Goal: Task Accomplishment & Management: Use online tool/utility

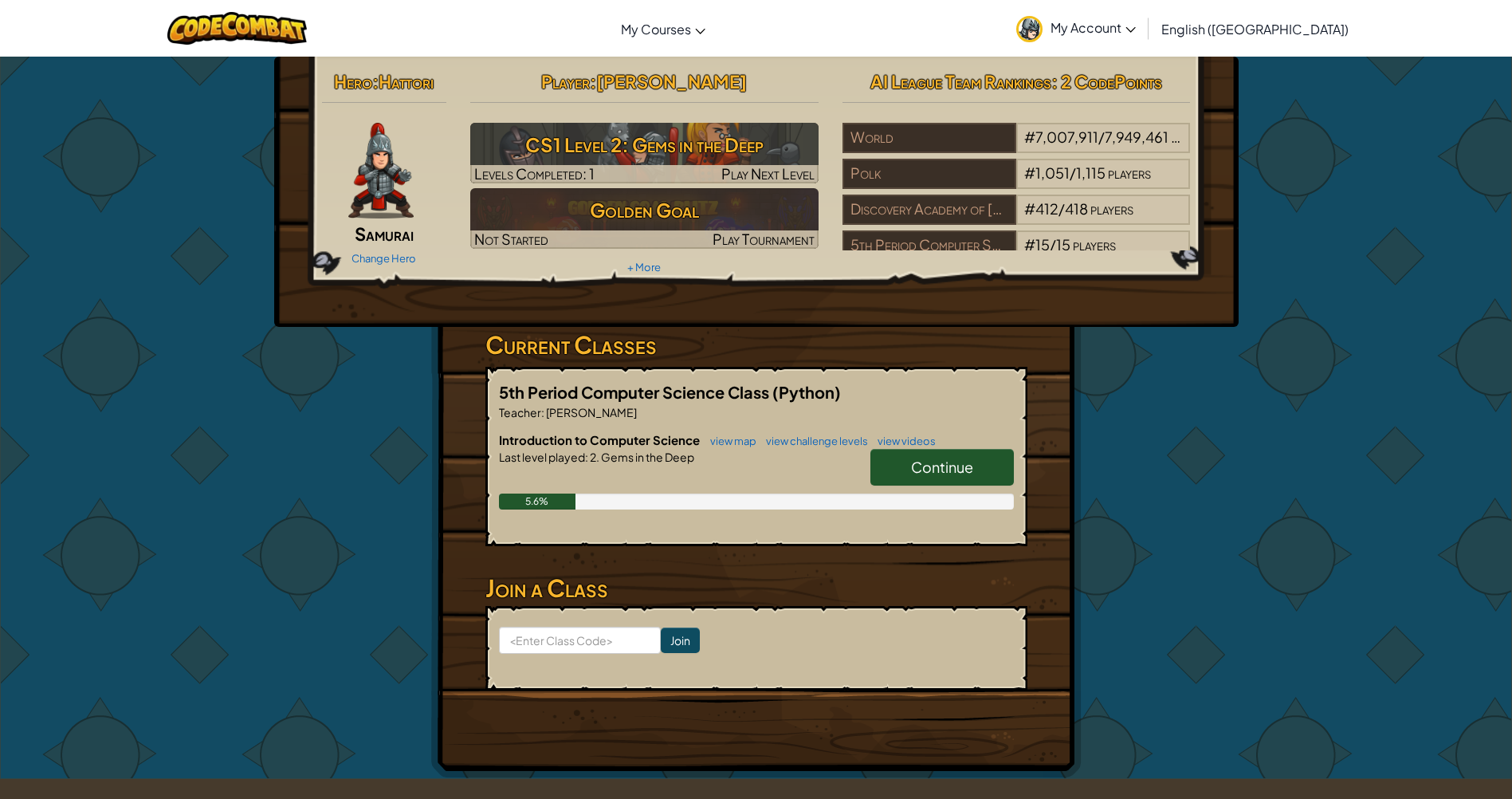
click at [1179, 458] on div "Hero : Hattori Samurai Change Hero Player : [PERSON_NAME] CS1 Level 2: Gems in …" at bounding box center [756, 417] width 932 height 722
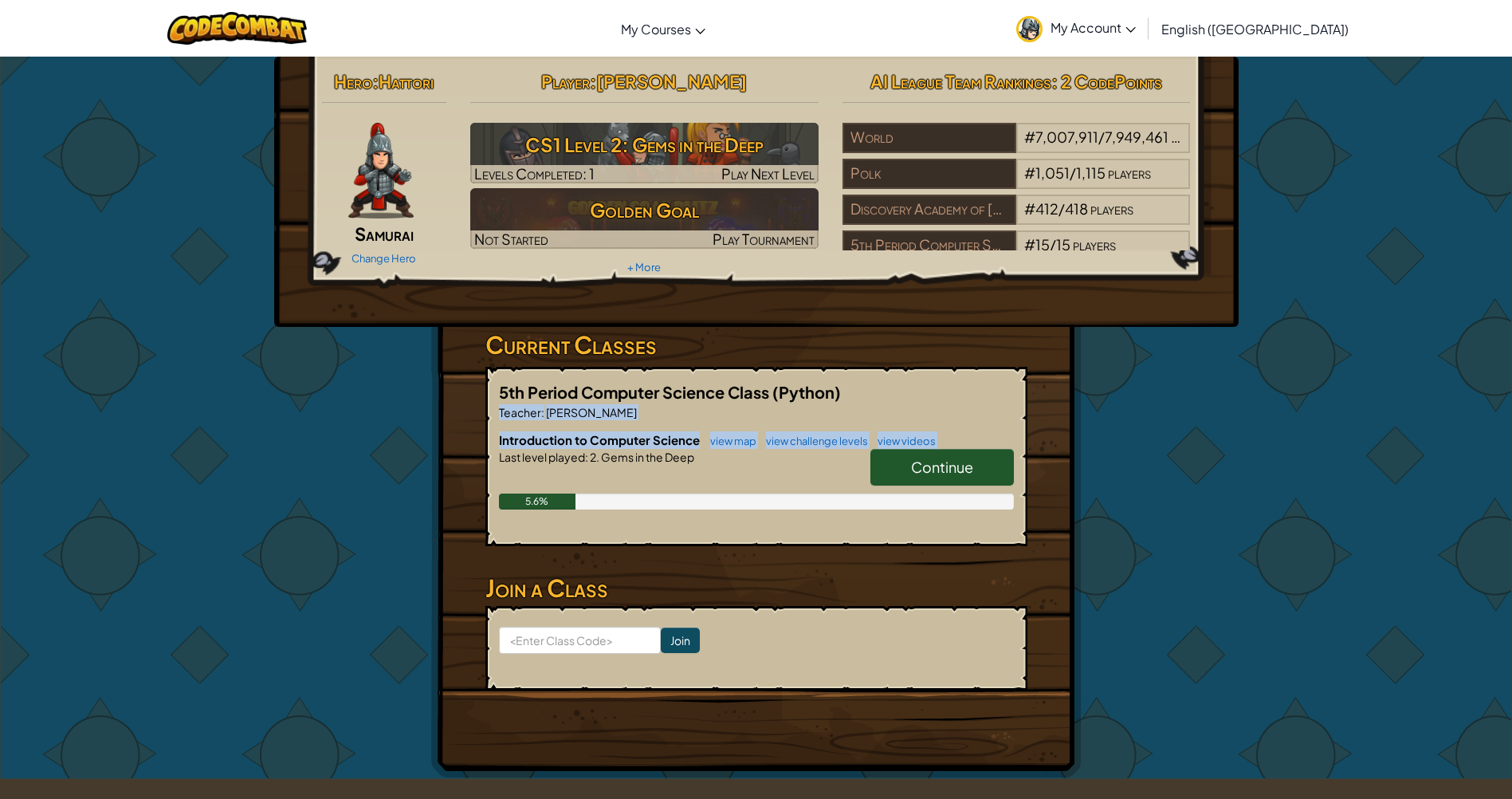
drag, startPoint x: 894, startPoint y: 395, endPoint x: 868, endPoint y: 477, distance: 86.0
click at [868, 477] on div "5th Period Computer Science Class (Python) Teacher : [PERSON_NAME] Introduction…" at bounding box center [756, 456] width 542 height 179
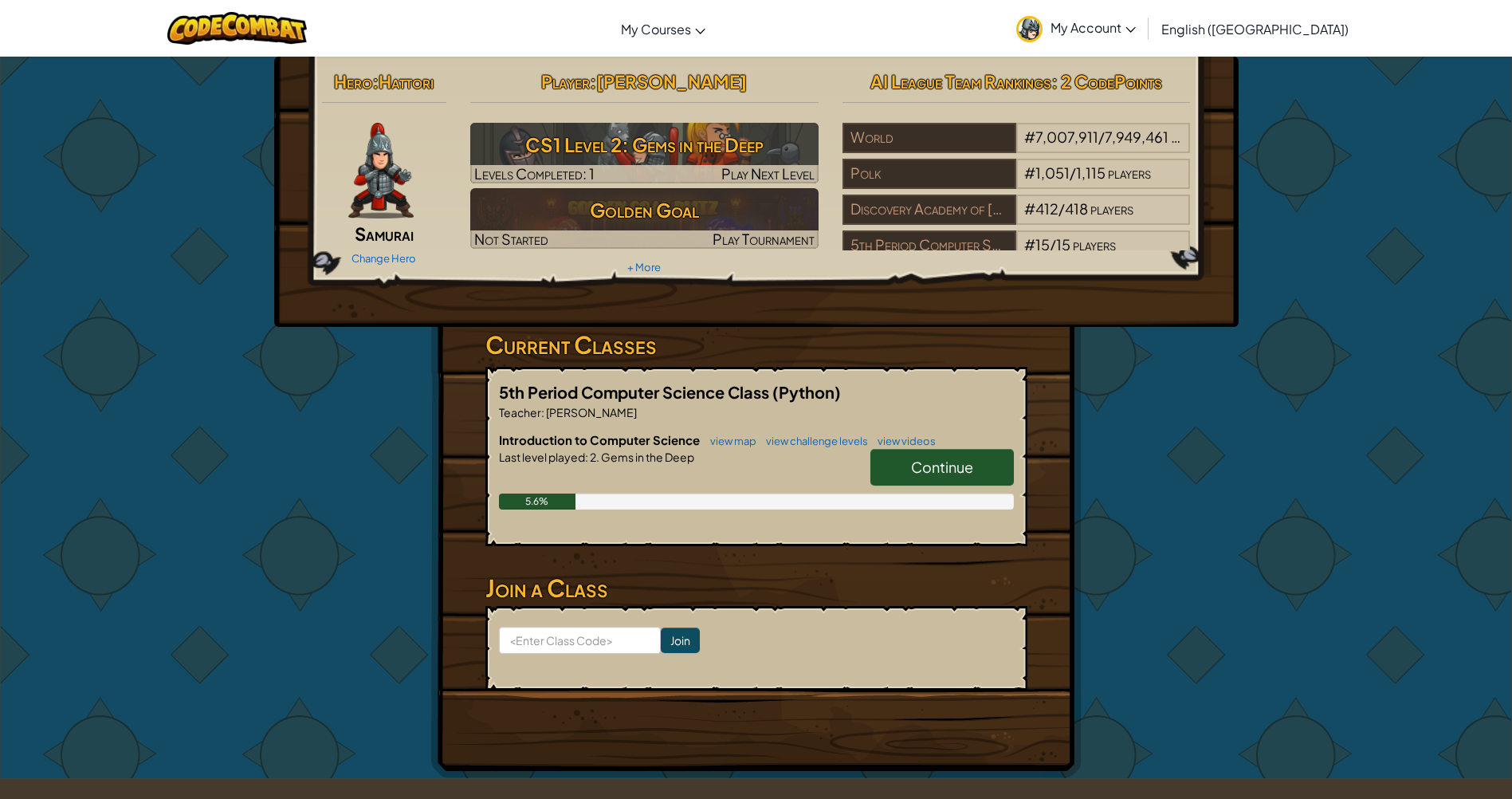
click at [962, 447] on h6 "Introduction to Computer Science view map view challenge levels view videos" at bounding box center [756, 440] width 515 height 17
click at [940, 462] on span "Continue" at bounding box center [941, 467] width 62 height 18
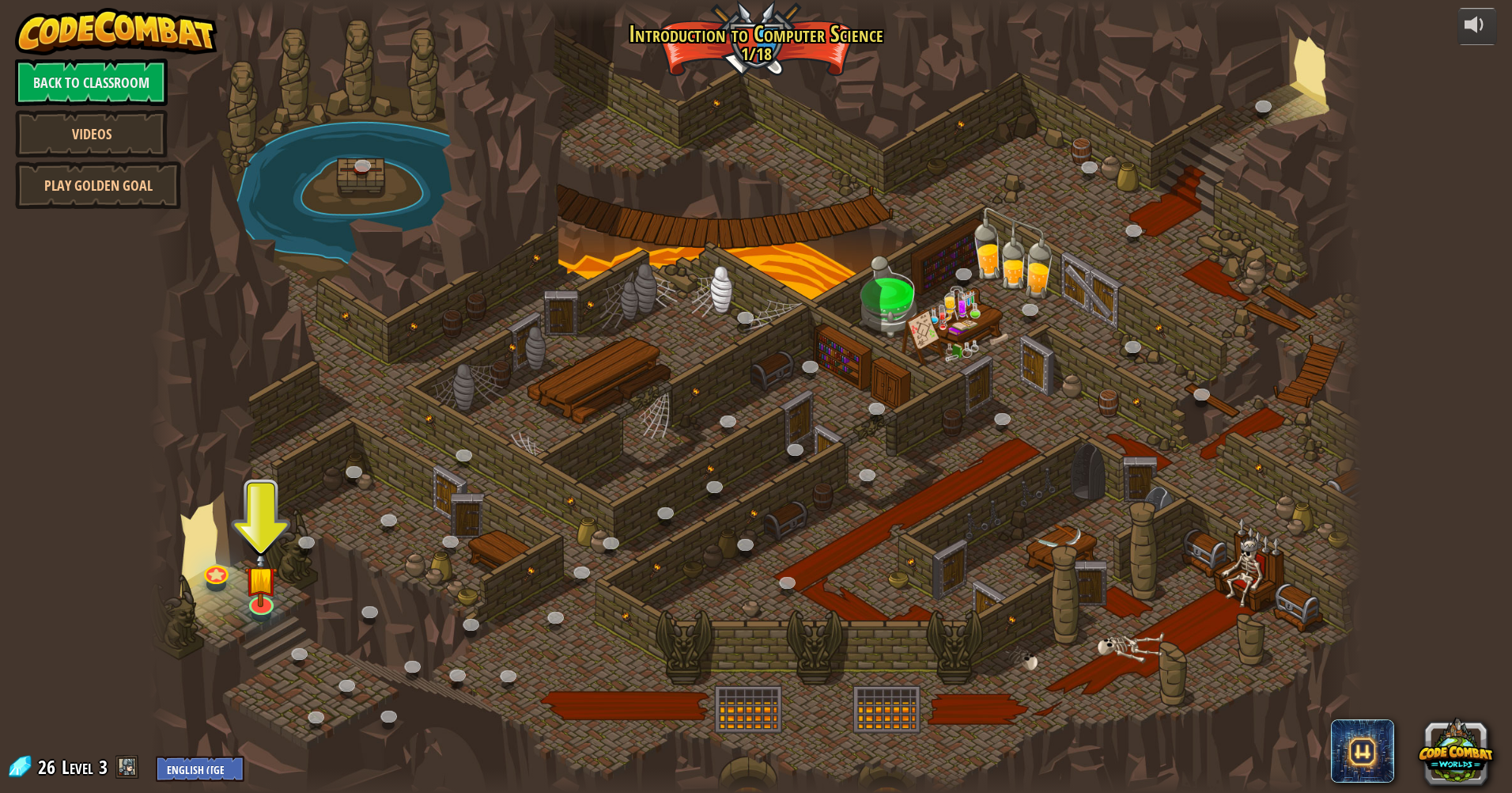
click at [263, 626] on div at bounding box center [755, 396] width 1213 height 793
click at [259, 613] on div at bounding box center [261, 614] width 20 height 14
click at [259, 603] on link at bounding box center [259, 598] width 31 height 31
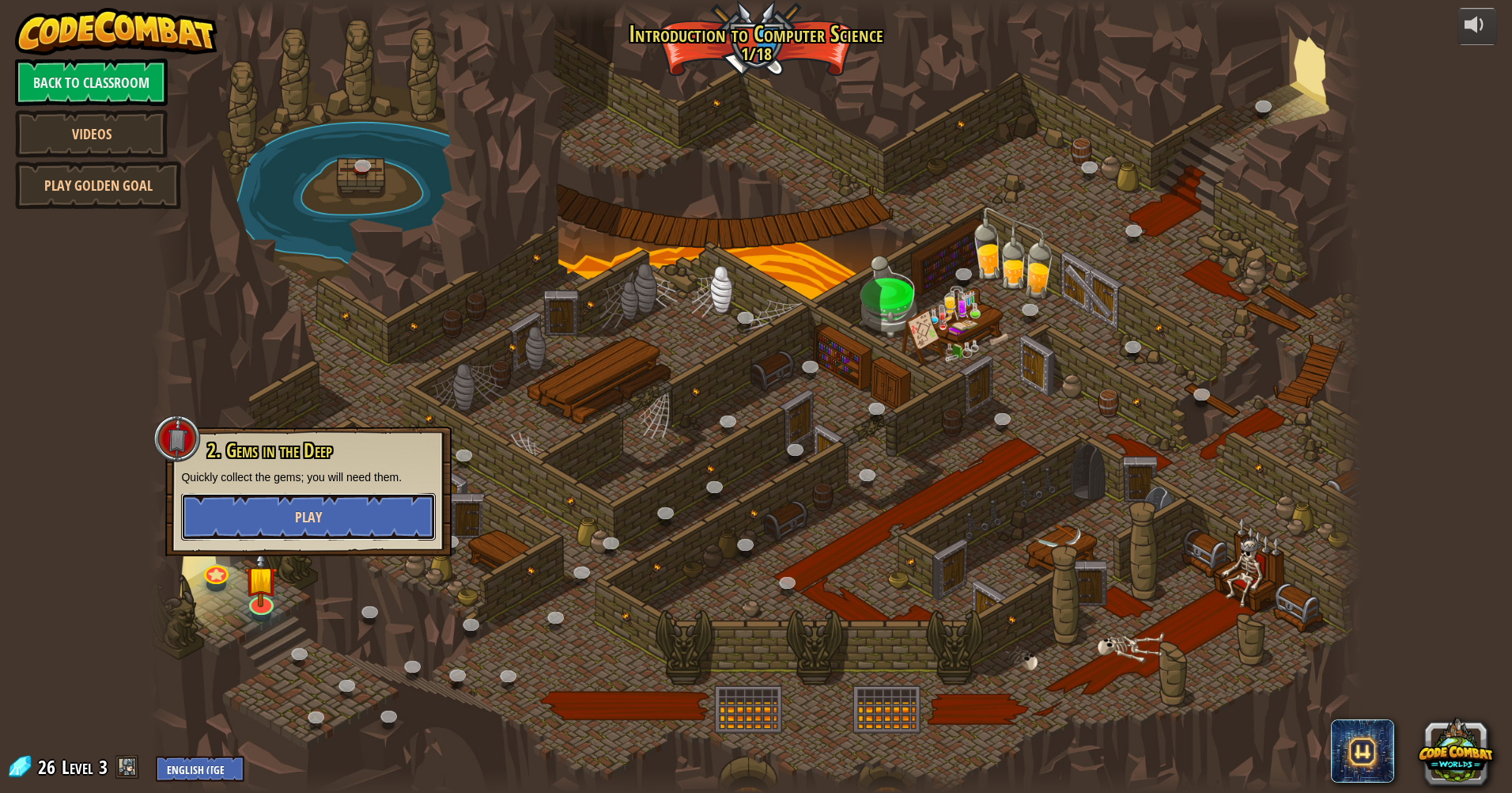
click at [379, 505] on button "Play" at bounding box center [308, 516] width 255 height 47
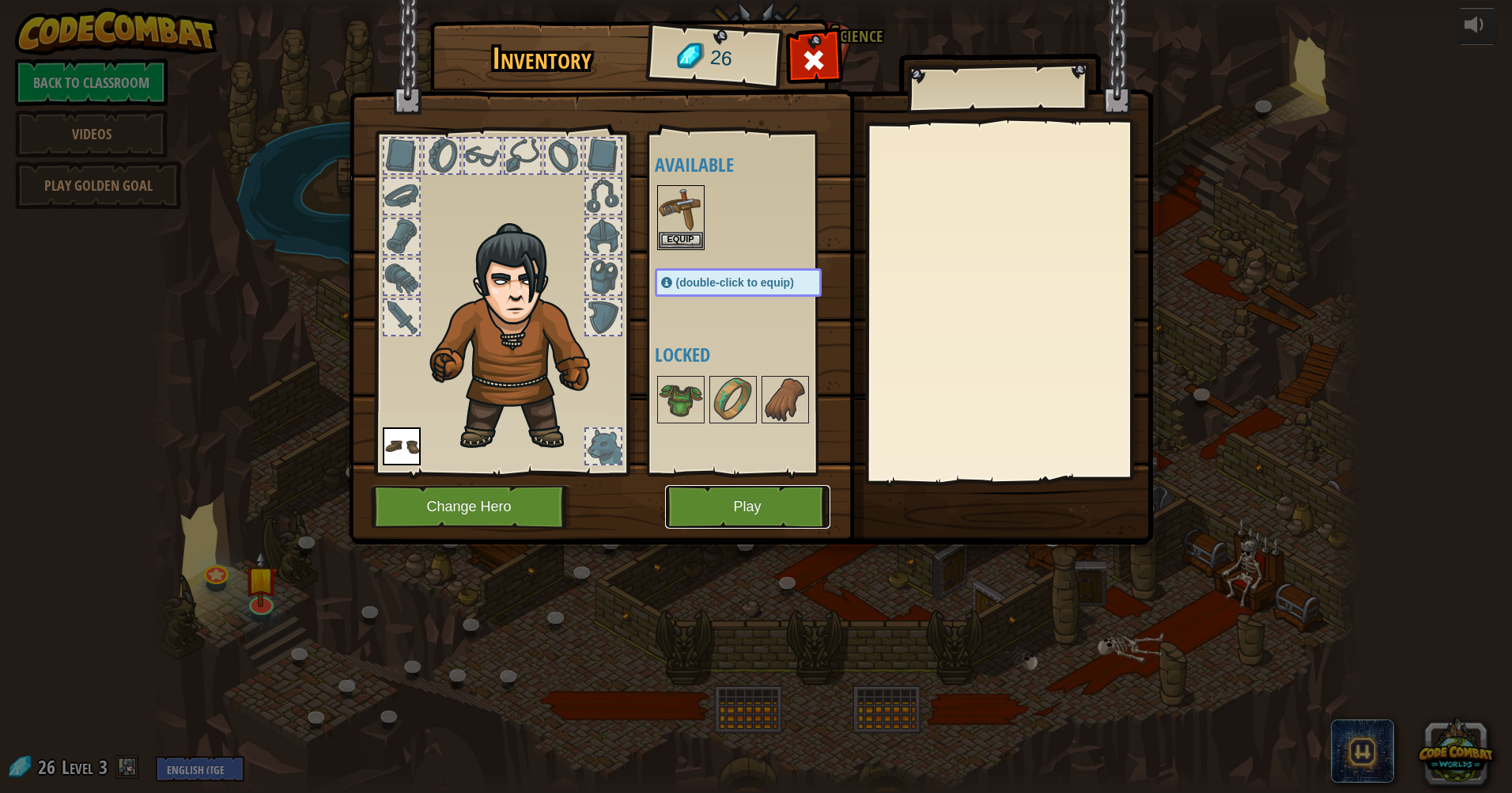
click at [718, 500] on button "Play" at bounding box center [747, 506] width 165 height 44
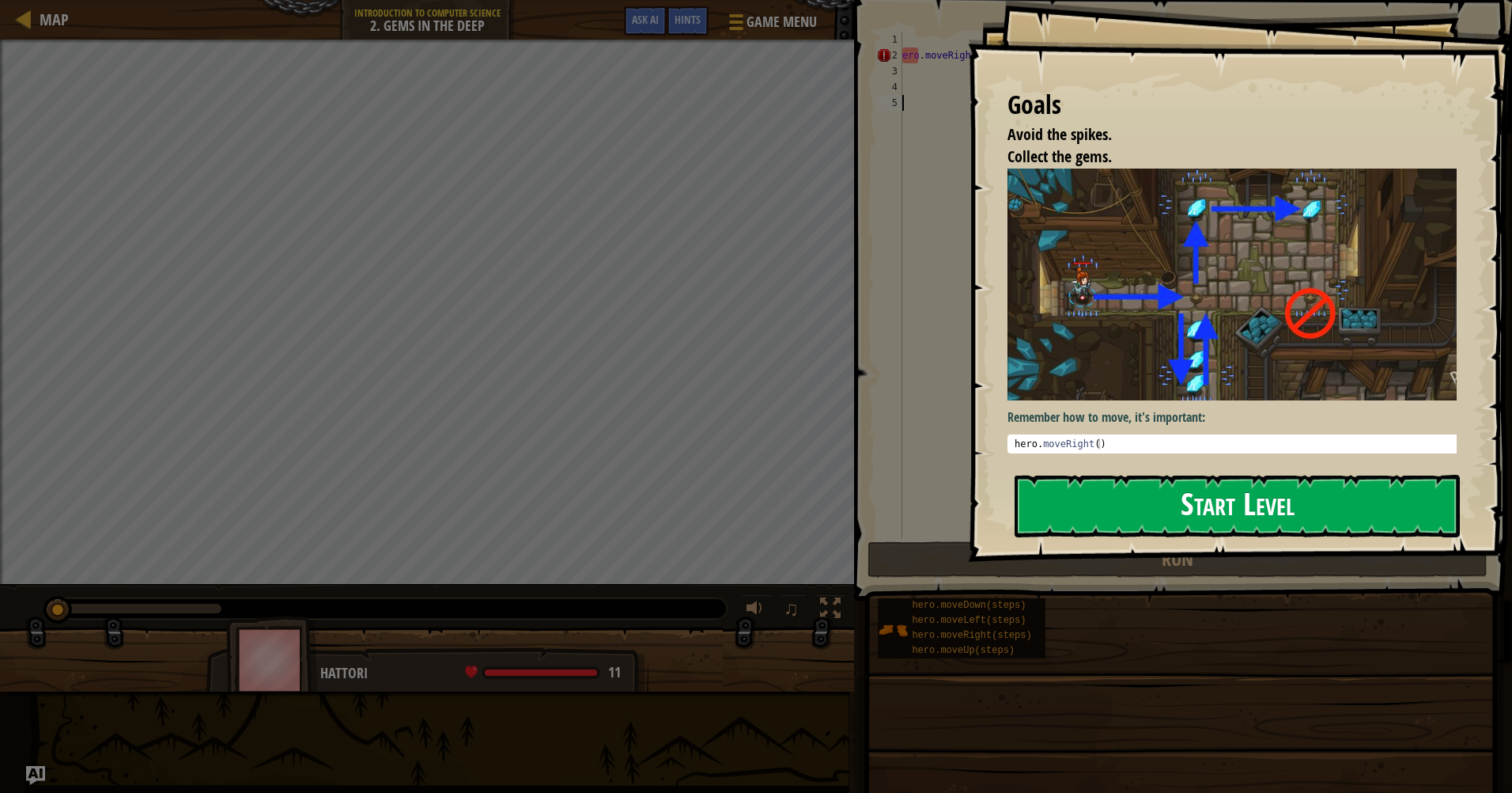
click at [1070, 477] on button "Start Level" at bounding box center [1237, 506] width 445 height 63
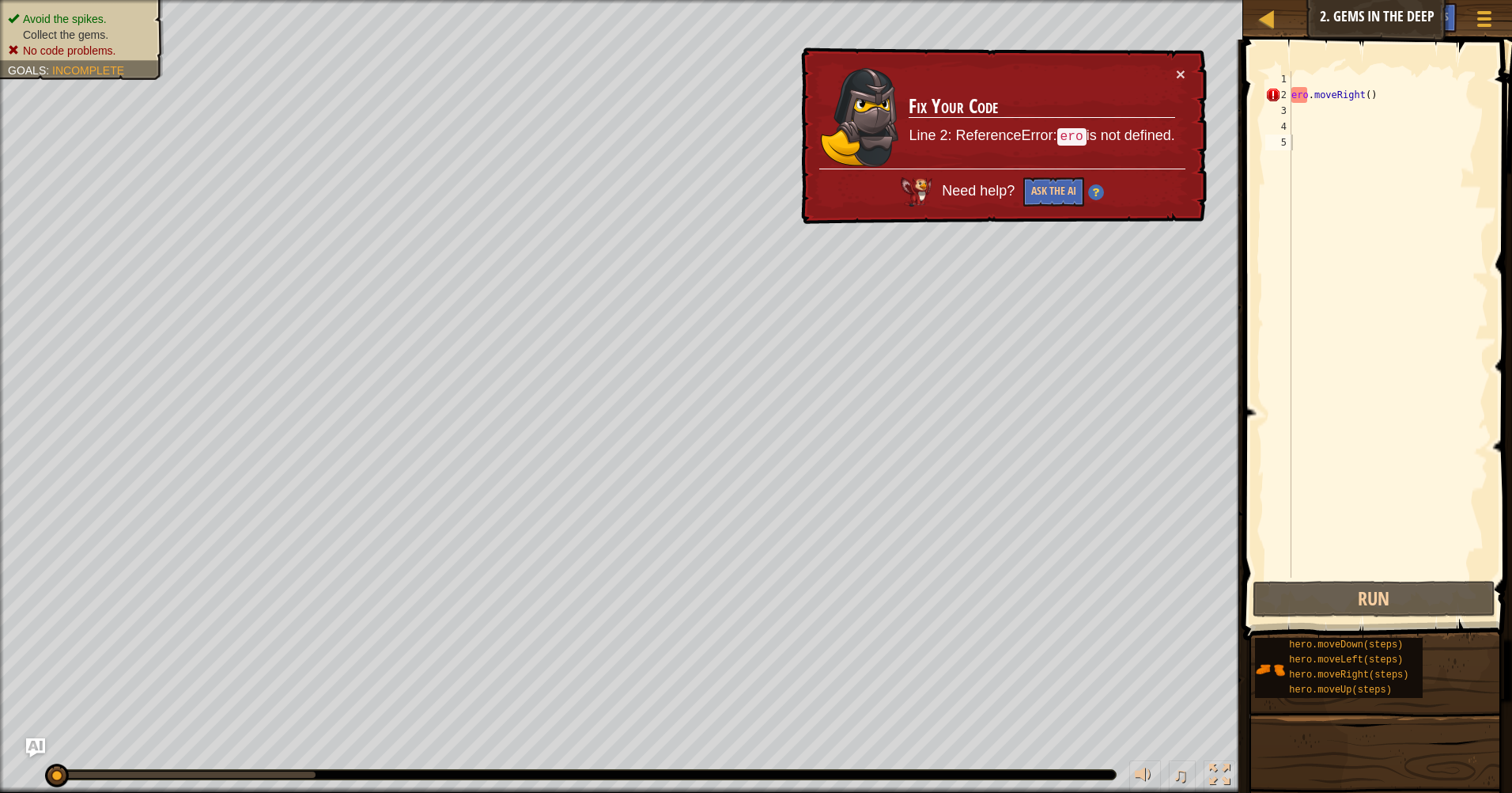
click at [693, 789] on div "♫" at bounding box center [621, 770] width 1243 height 47
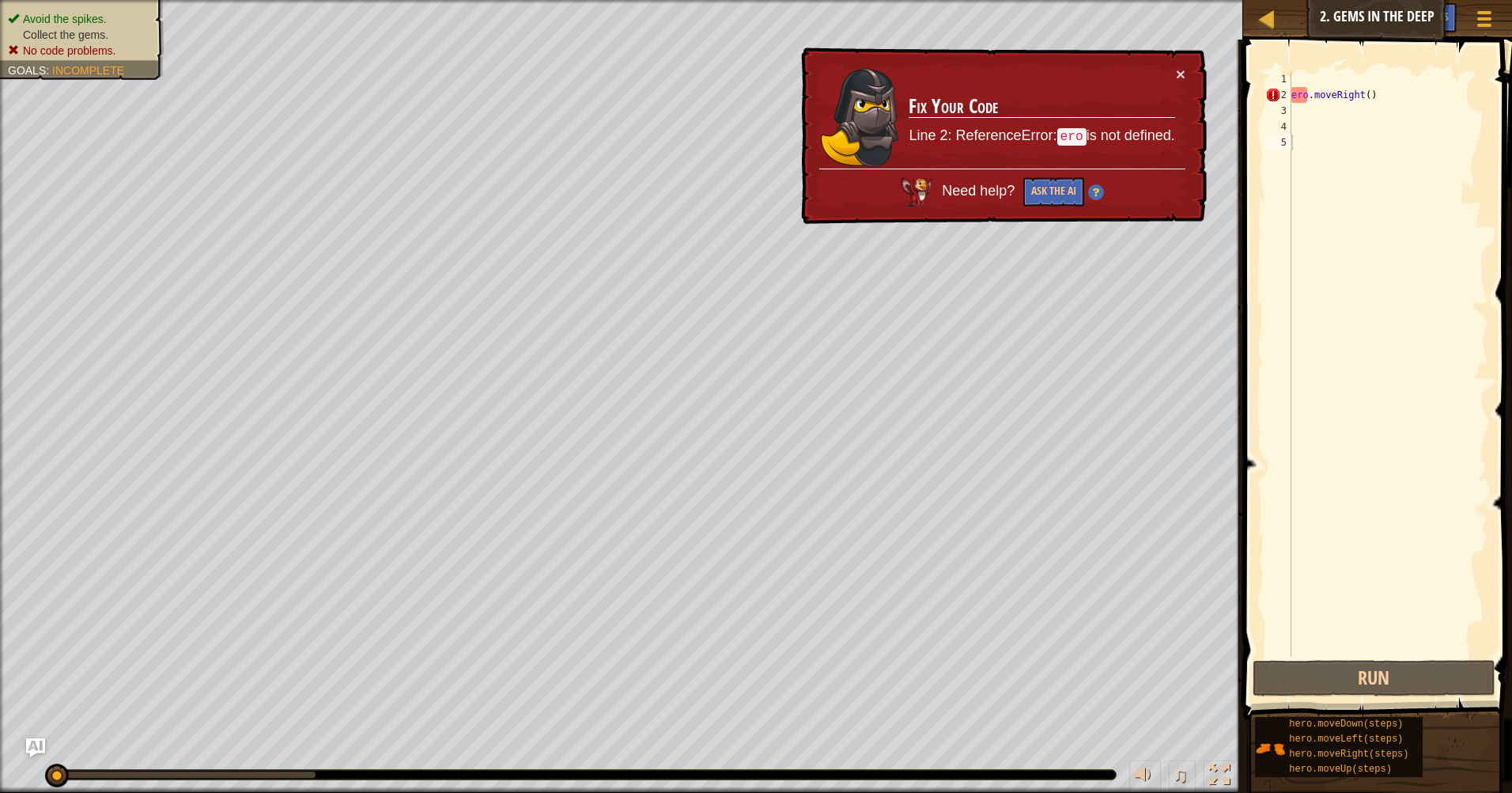
click at [740, 0] on html "Map Introduction to Computer Science 2. Gems in the Deep Game Menu Done Hints A…" at bounding box center [756, 0] width 1512 height 0
click at [1440, 675] on button "Run" at bounding box center [1374, 678] width 243 height 37
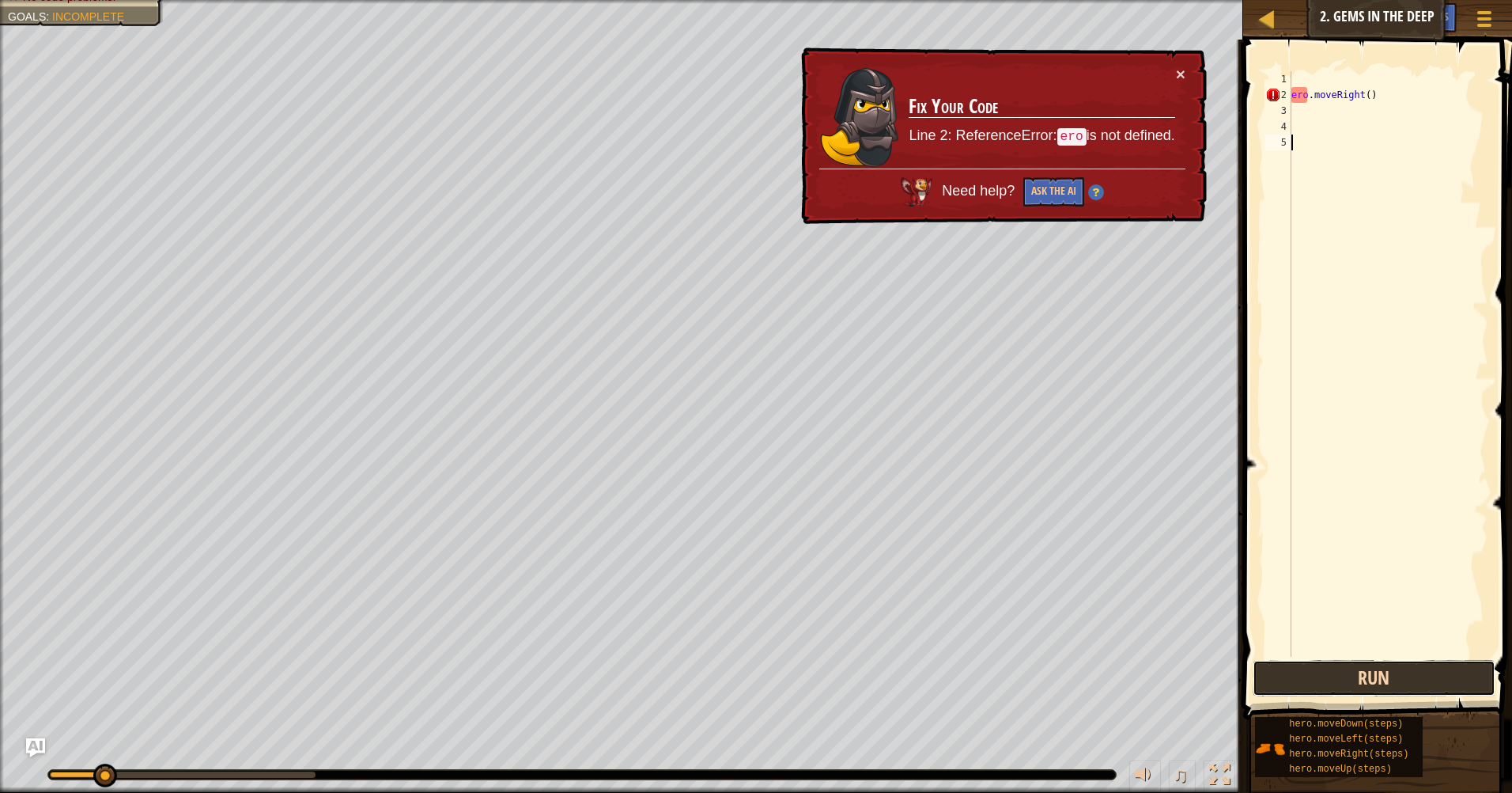
click at [1437, 674] on button "Run" at bounding box center [1374, 678] width 243 height 37
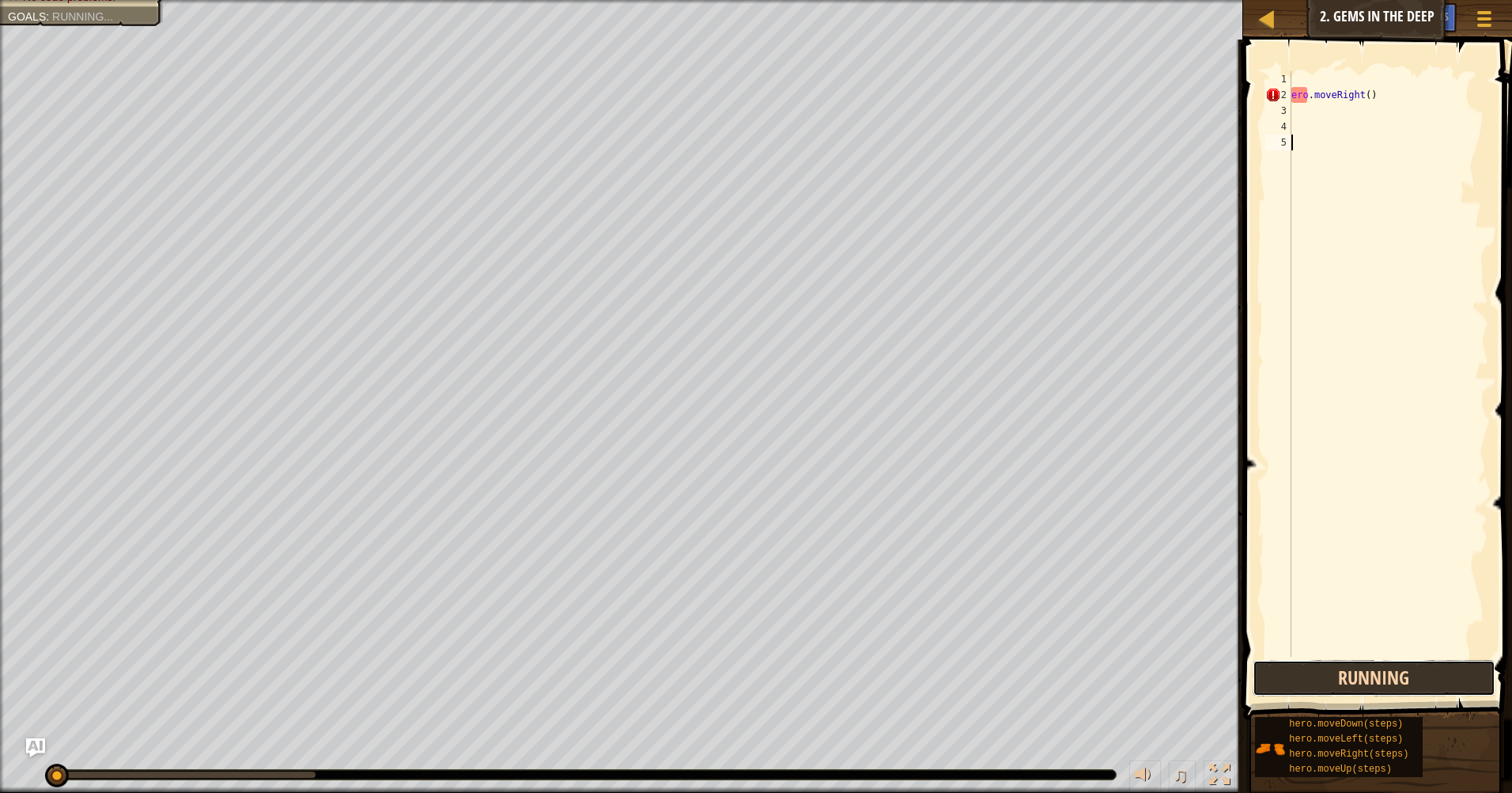
click at [1437, 674] on button "Running" at bounding box center [1374, 678] width 243 height 37
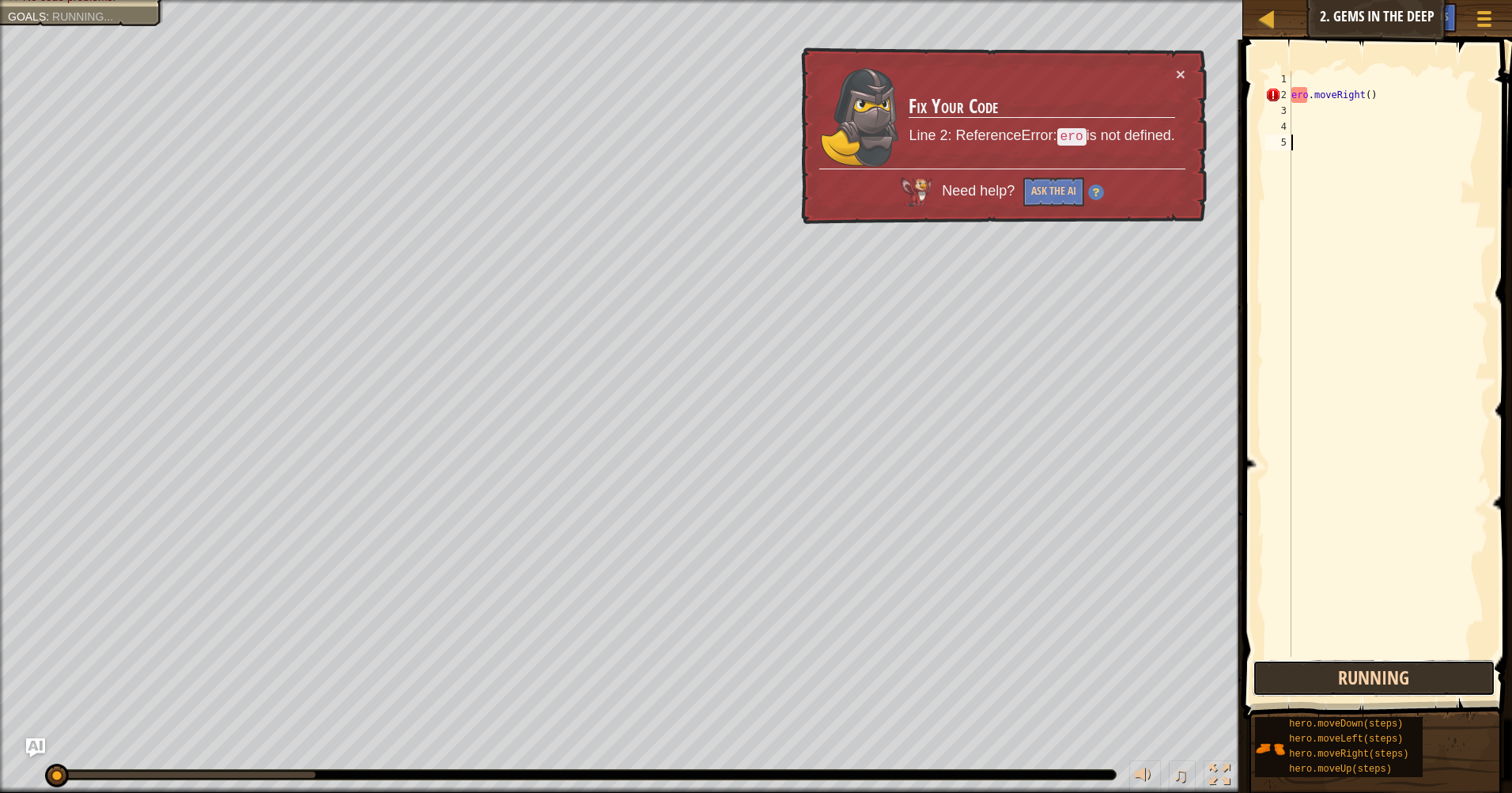
click at [1437, 673] on button "Running" at bounding box center [1374, 678] width 243 height 37
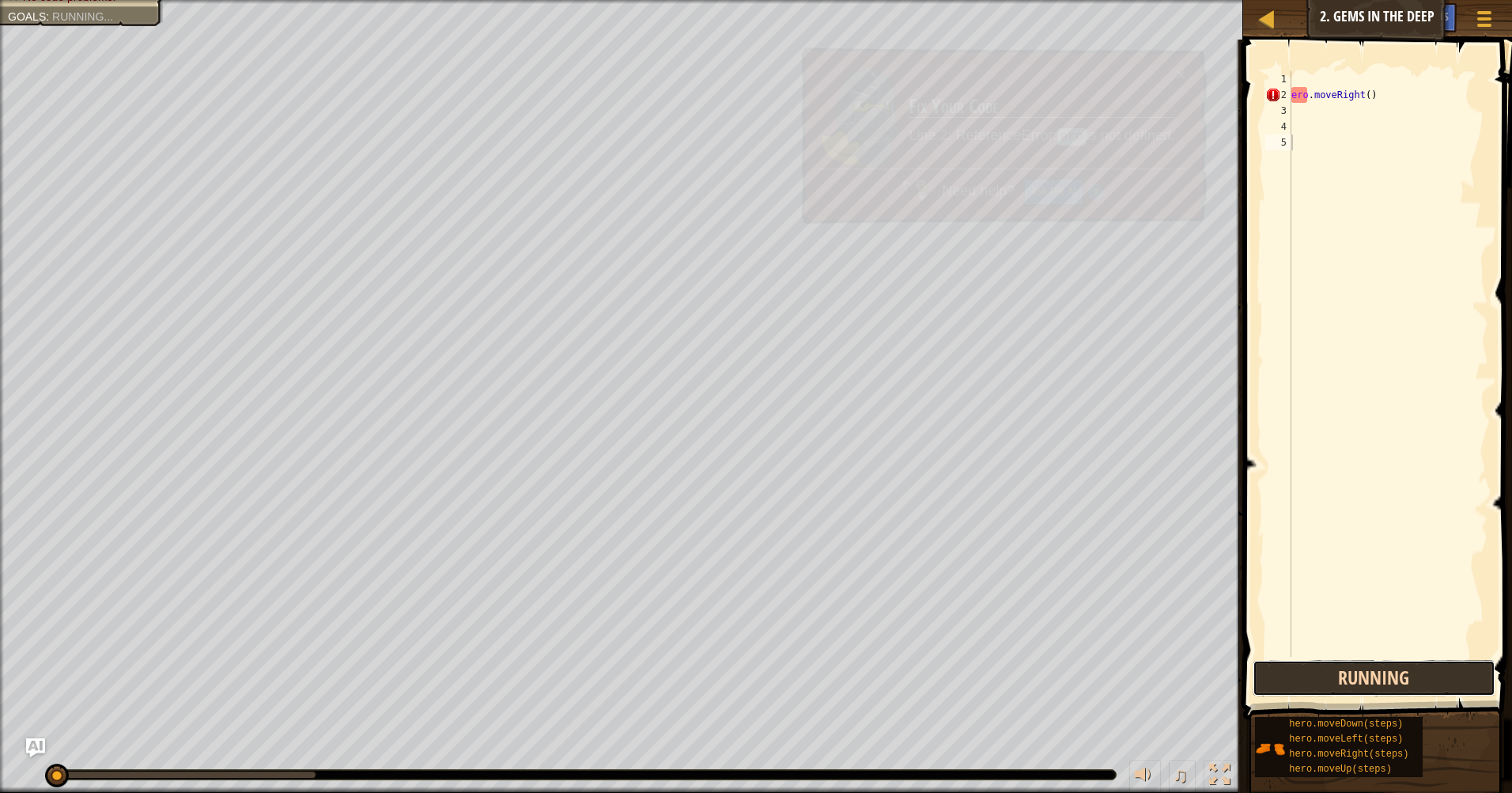
click at [1436, 663] on button "Running" at bounding box center [1374, 678] width 243 height 37
click at [1425, 654] on div "ero . moveRight ( )" at bounding box center [1388, 380] width 200 height 617
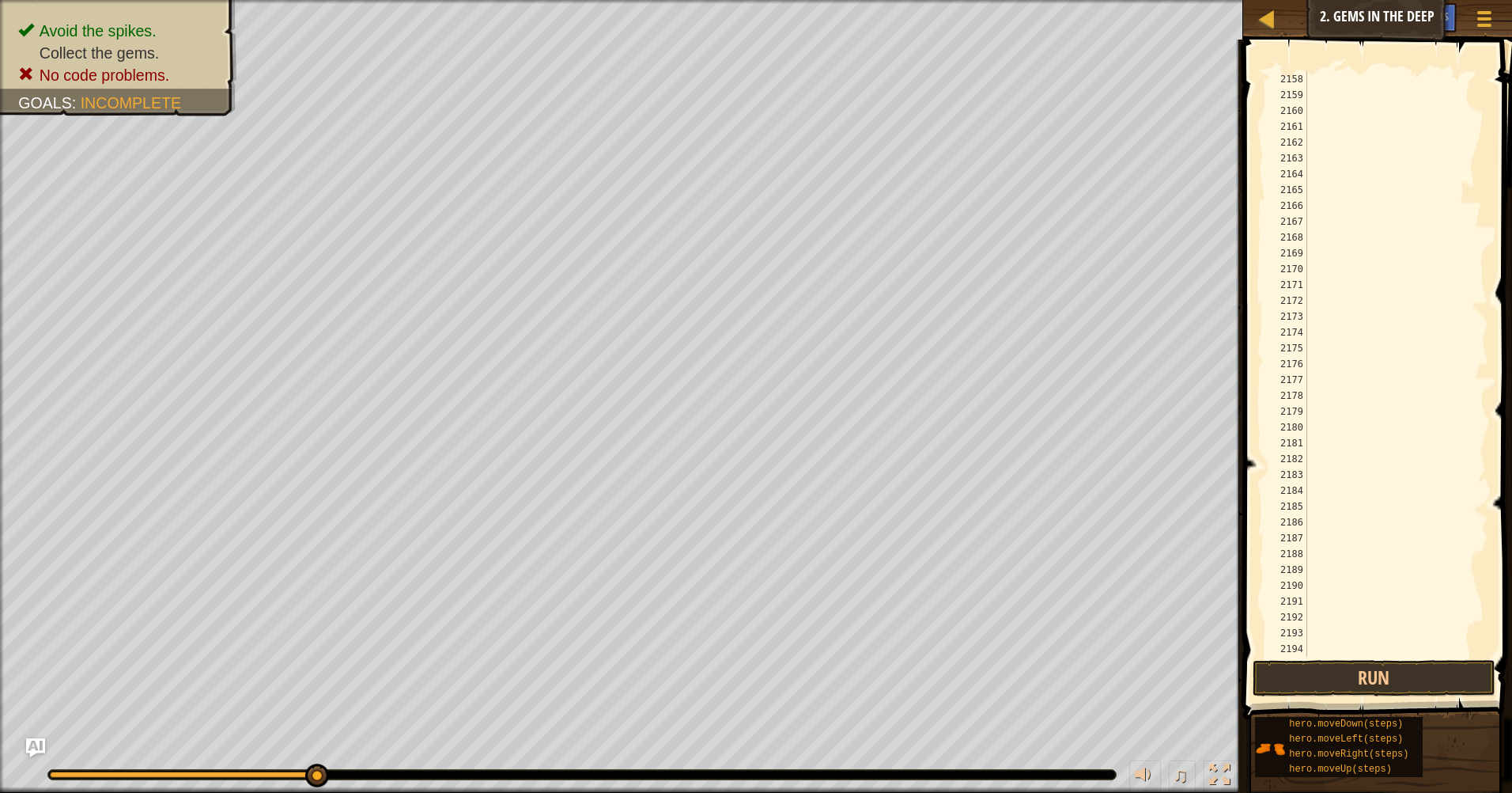
scroll to position [25338, 0]
